Goal: Find specific page/section: Find specific page/section

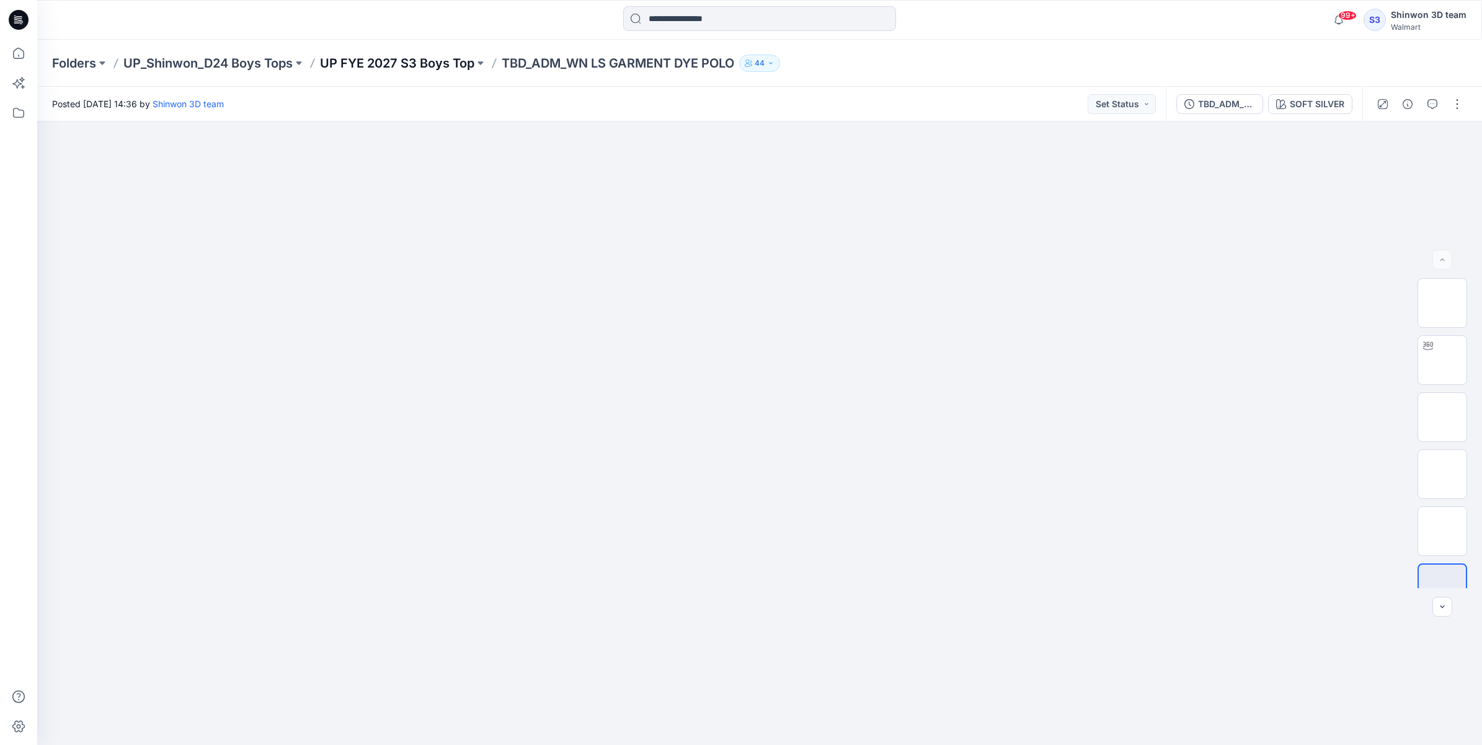
click at [419, 63] on p "UP FYE 2027 S3 Boys Top" at bounding box center [397, 63] width 154 height 17
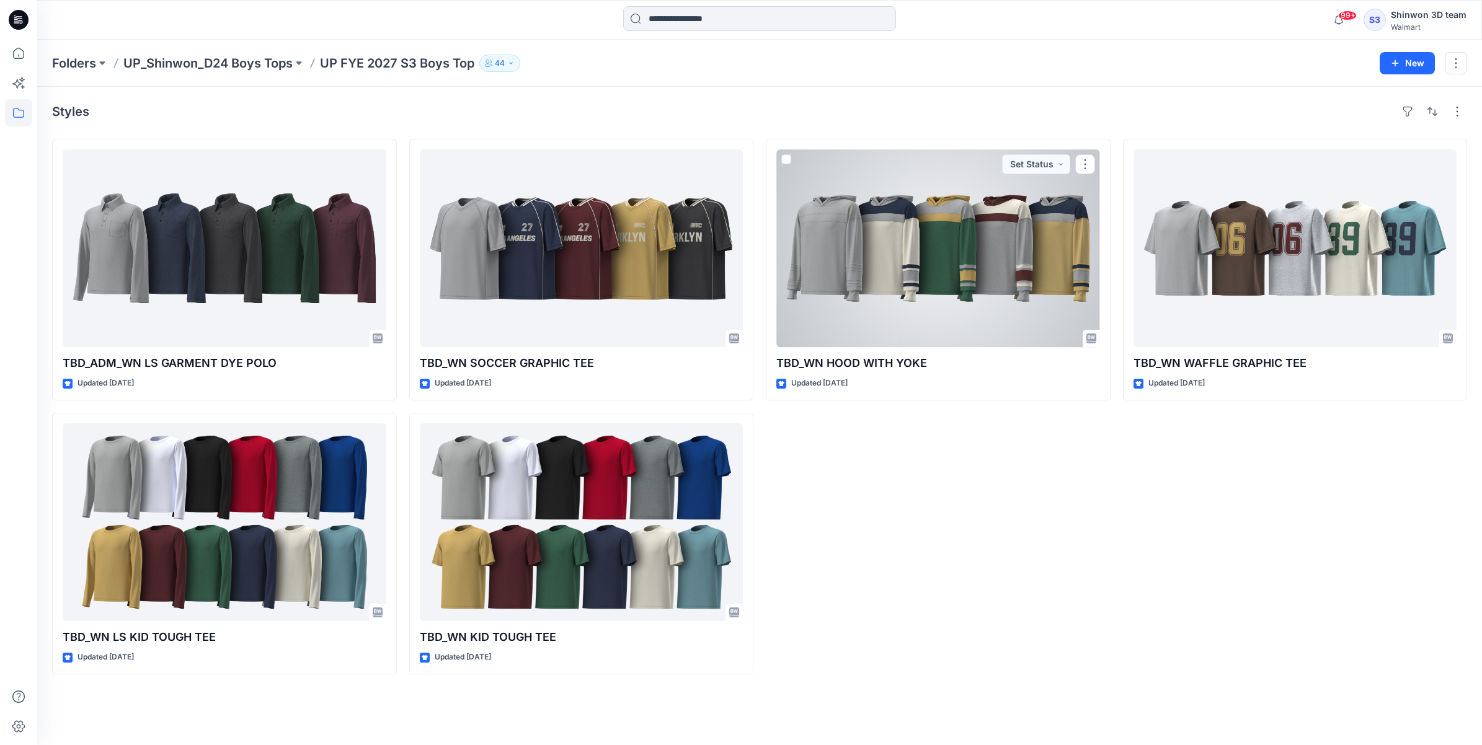
click at [870, 299] on div at bounding box center [938, 248] width 324 height 198
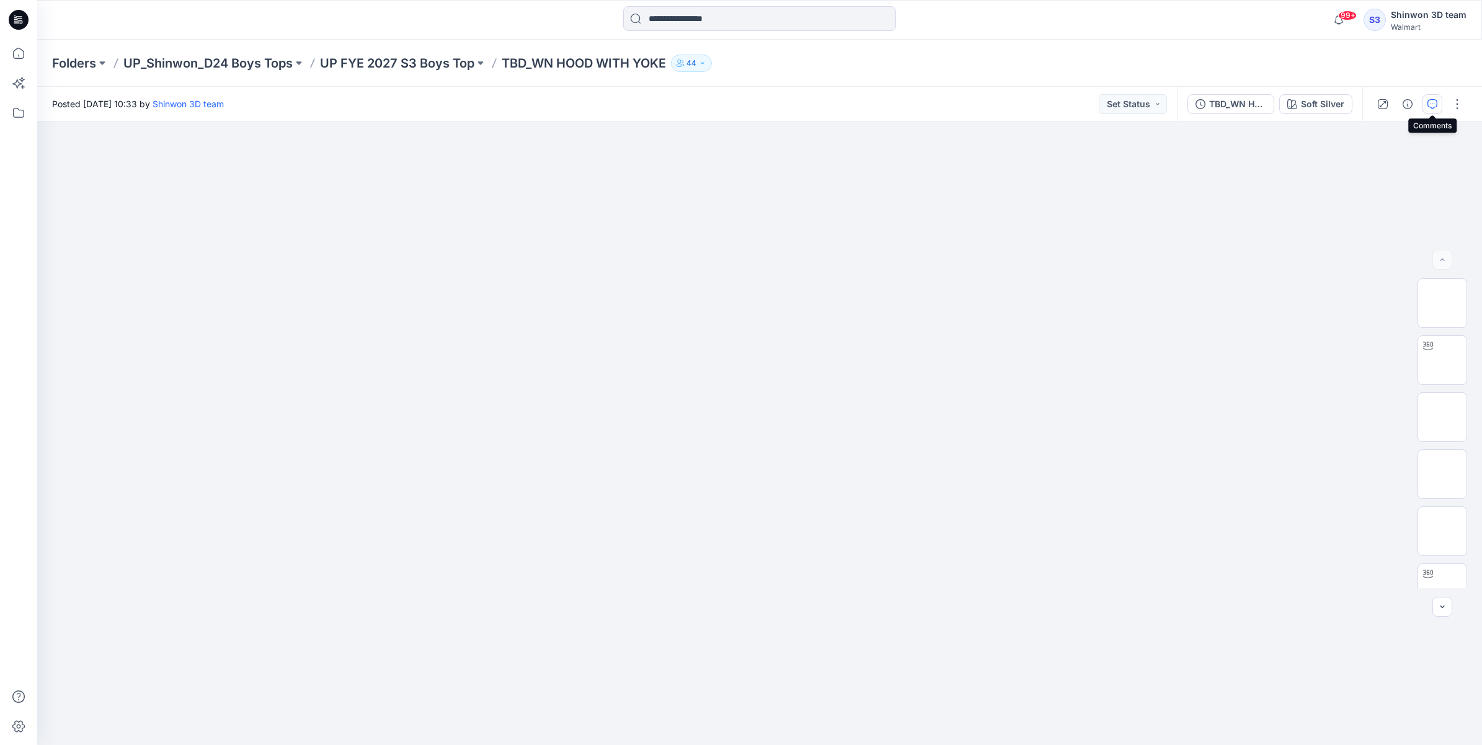
click at [1429, 97] on button "button" at bounding box center [1432, 104] width 20 height 20
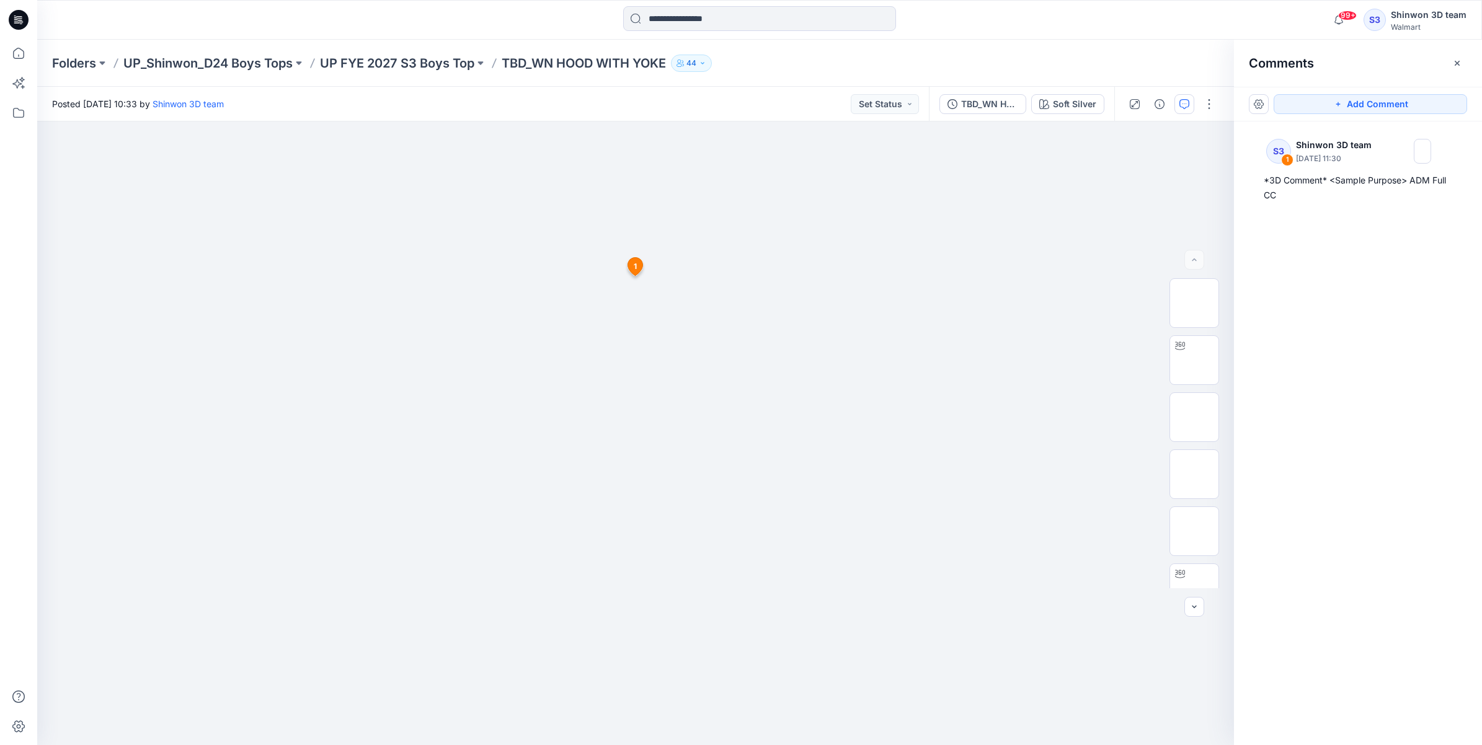
click at [373, 50] on div "Folders UP_Shinwon_D24 Boys Tops UP FYE 2027 S3 Boys Top TBD_WN HOOD WITH YOKE …" at bounding box center [759, 63] width 1445 height 47
click at [373, 58] on p "UP FYE 2027 S3 Boys Top" at bounding box center [397, 63] width 154 height 17
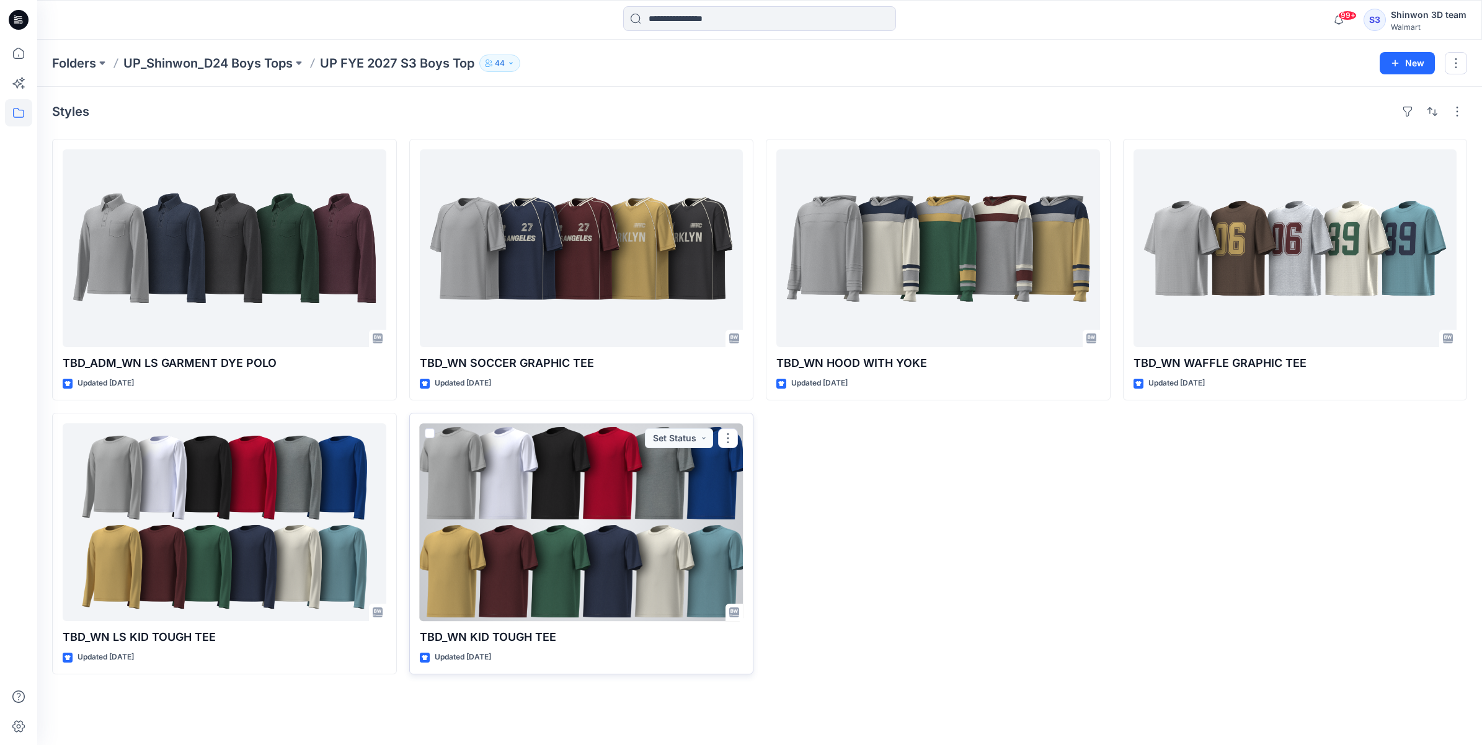
click at [618, 594] on div at bounding box center [582, 522] width 324 height 198
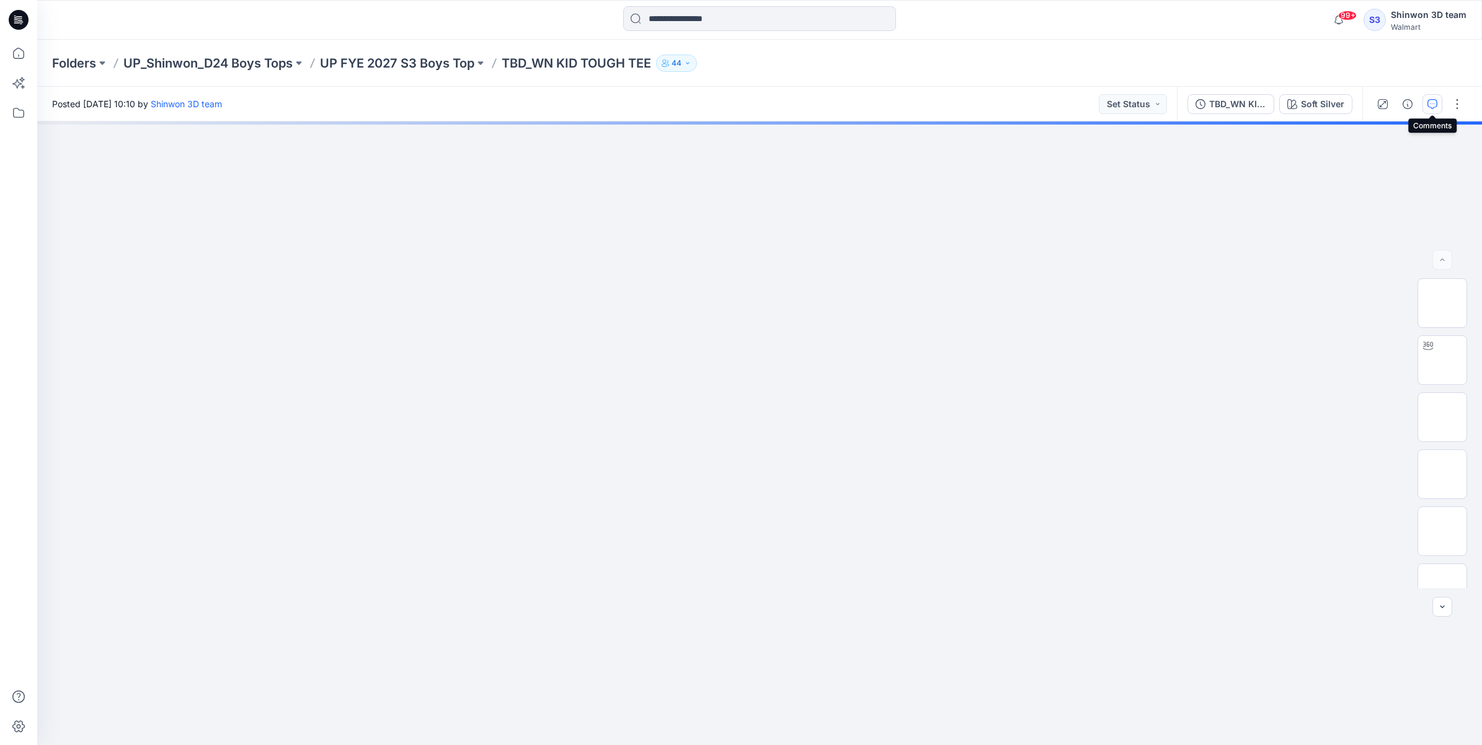
click at [1433, 101] on icon "button" at bounding box center [1432, 104] width 10 height 10
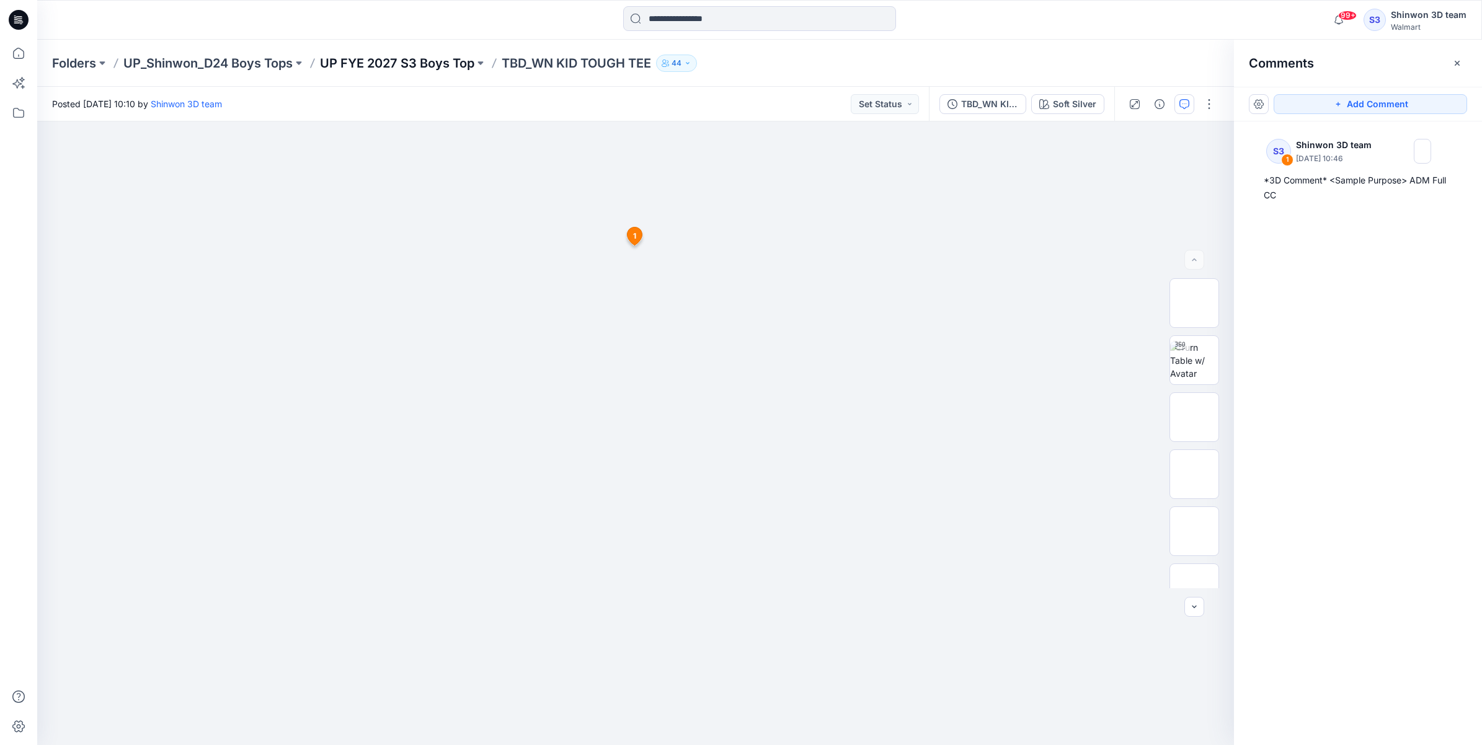
click at [403, 70] on p "UP FYE 2027 S3 Boys Top" at bounding box center [397, 63] width 154 height 17
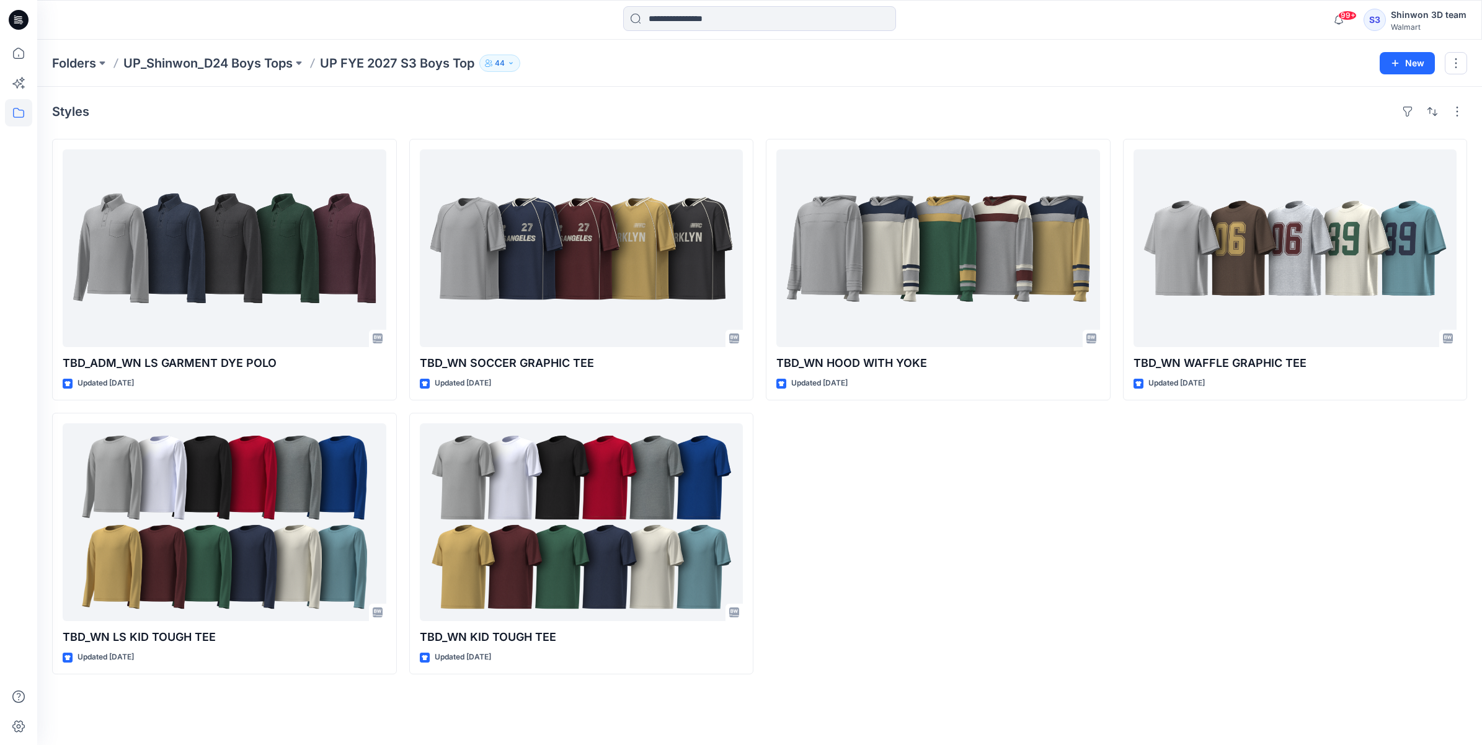
click at [1120, 462] on div "TBD_ADM_WN LS GARMENT DYE POLO Updated [DATE] TBD_WN LS KID TOUGH TEE Updated […" at bounding box center [759, 407] width 1415 height 536
